Goal: Navigation & Orientation: Find specific page/section

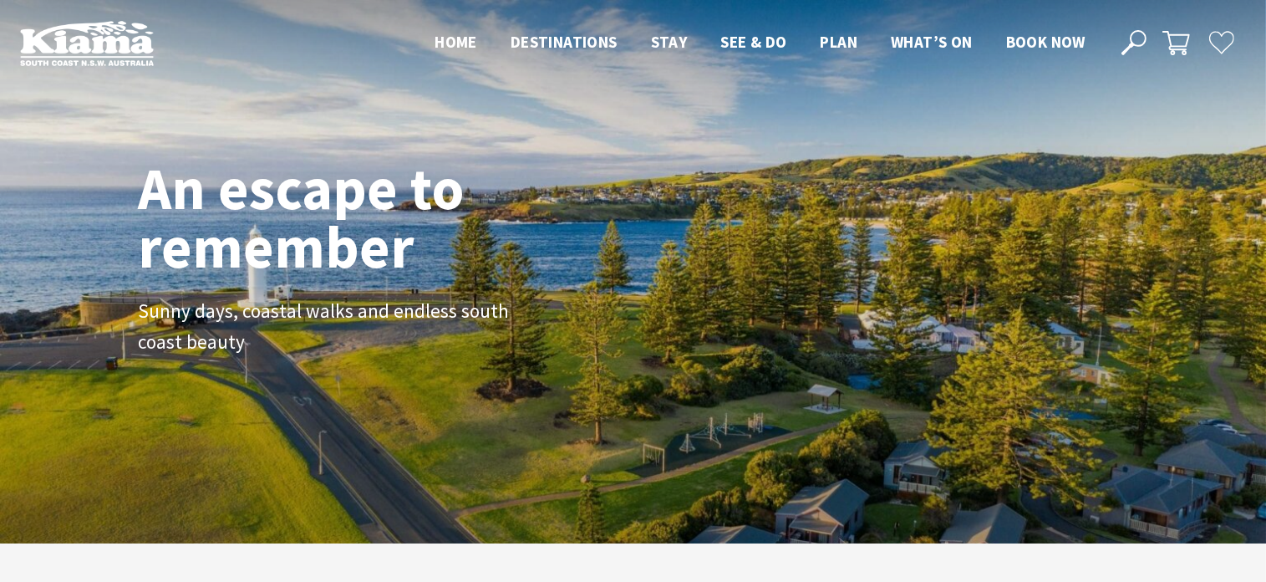
scroll to position [297, 1279]
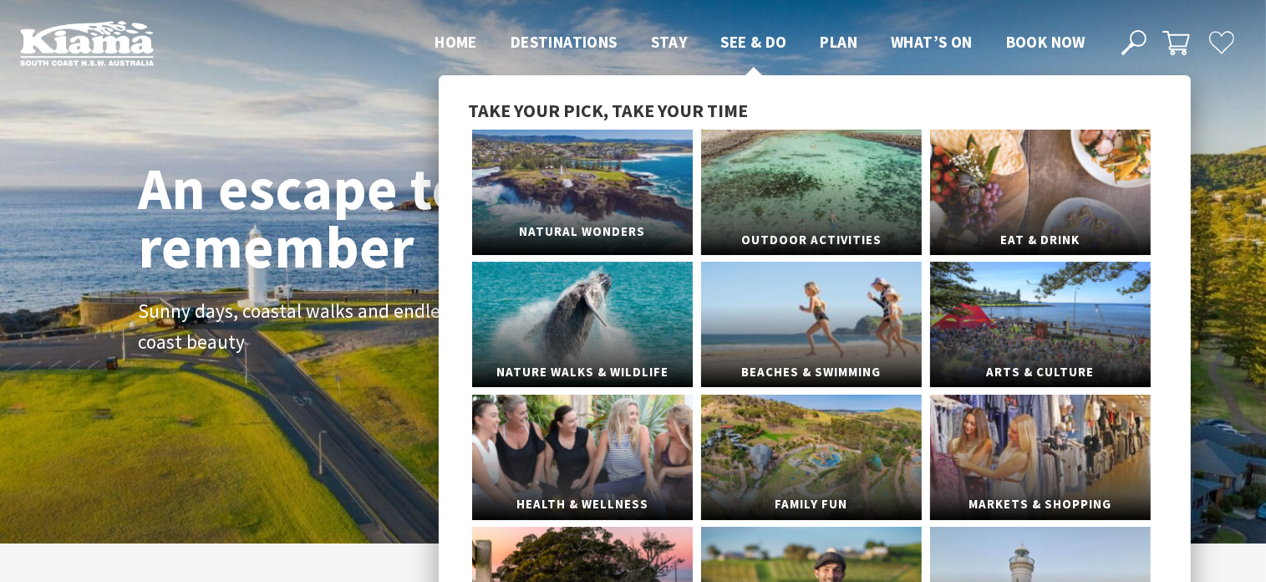
click at [606, 198] on link "Natural Wonders" at bounding box center [582, 192] width 221 height 125
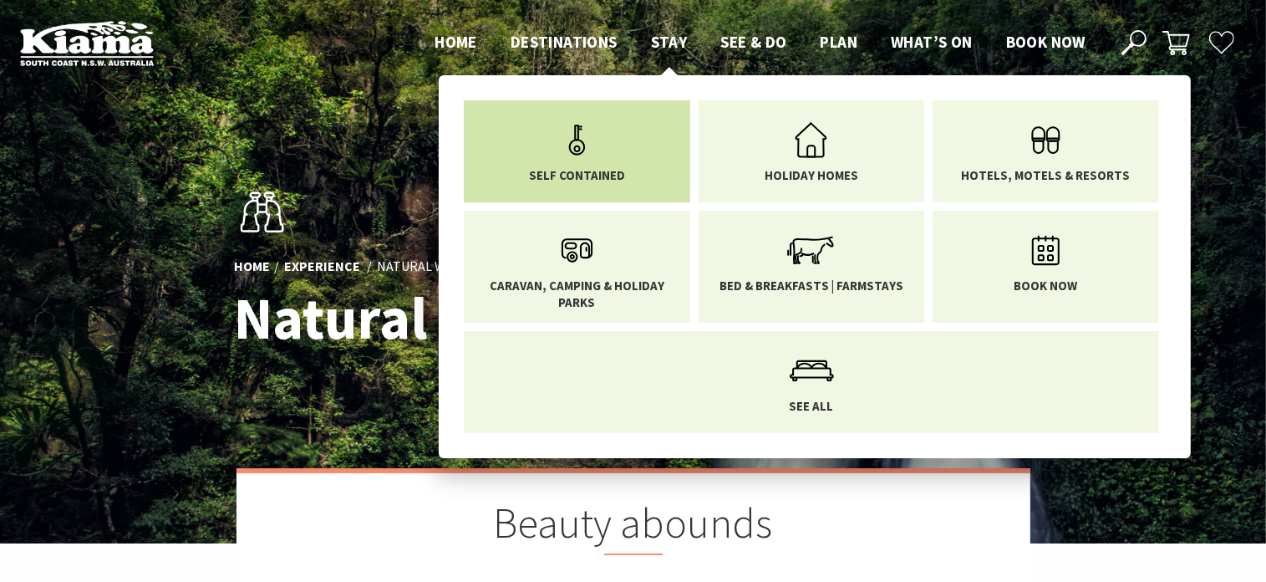
click at [606, 143] on link "Self Contained" at bounding box center [576, 148] width 201 height 70
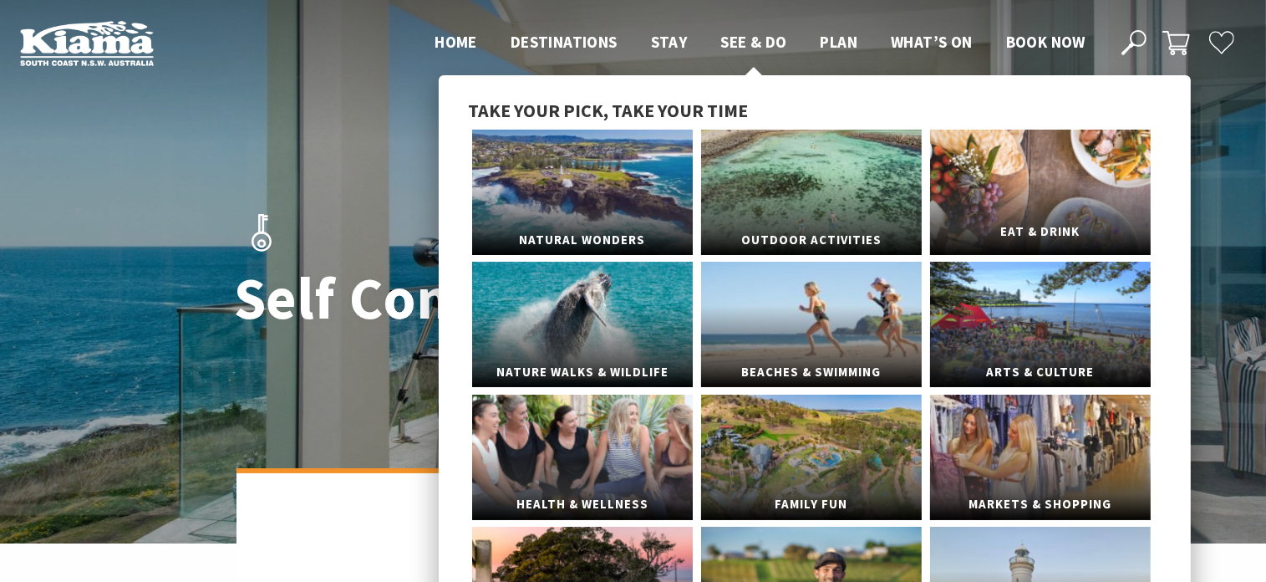
click at [1034, 200] on link "Eat & Drink" at bounding box center [1040, 192] width 221 height 125
